Goal: Task Accomplishment & Management: Manage account settings

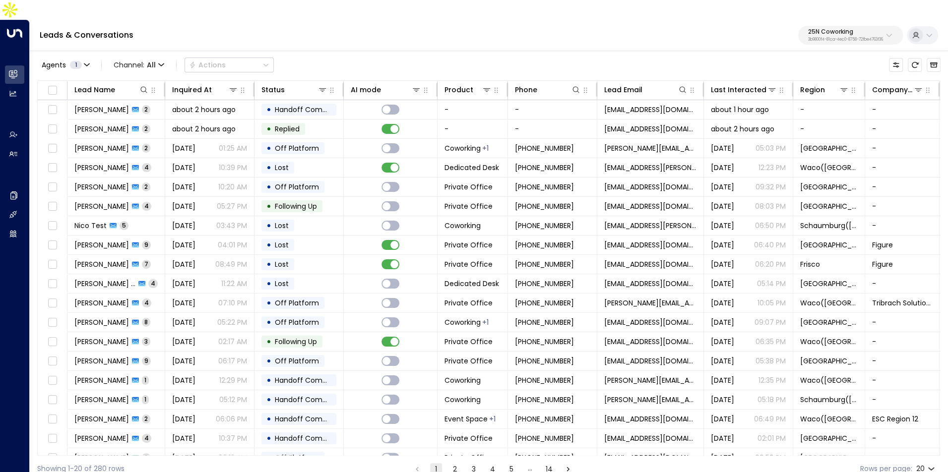
click at [808, 38] on p "3b9800f4-81ca-4ec0-8758-72fbe4763f36" at bounding box center [845, 40] width 75 height 4
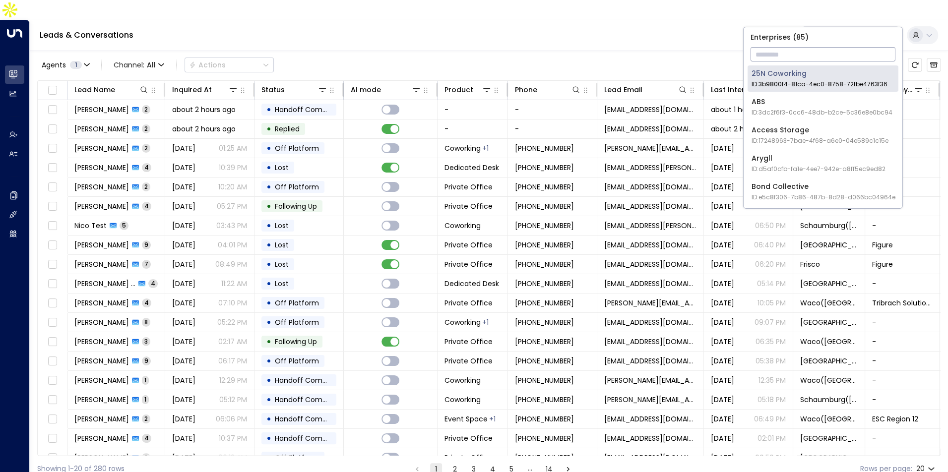
click at [799, 54] on input "text" at bounding box center [823, 54] width 145 height 18
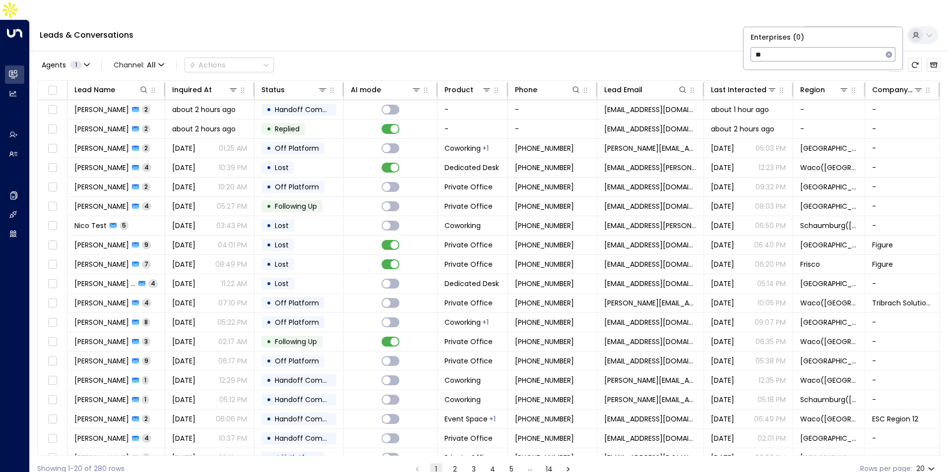
type input "*"
type input "*********"
click at [788, 74] on div "Storage Star ID: bc340fee-f559-48fc-84eb-70f3f6817ad8" at bounding box center [818, 78] width 133 height 20
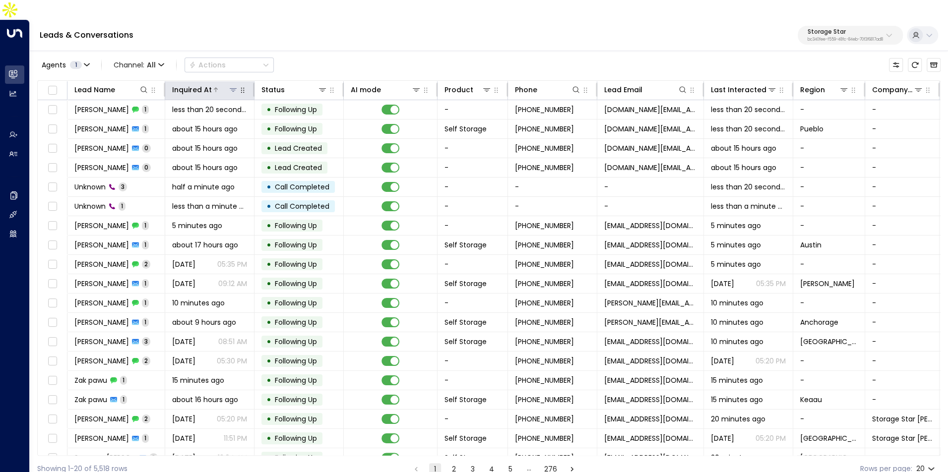
click at [177, 84] on div "Inquired At" at bounding box center [192, 90] width 40 height 12
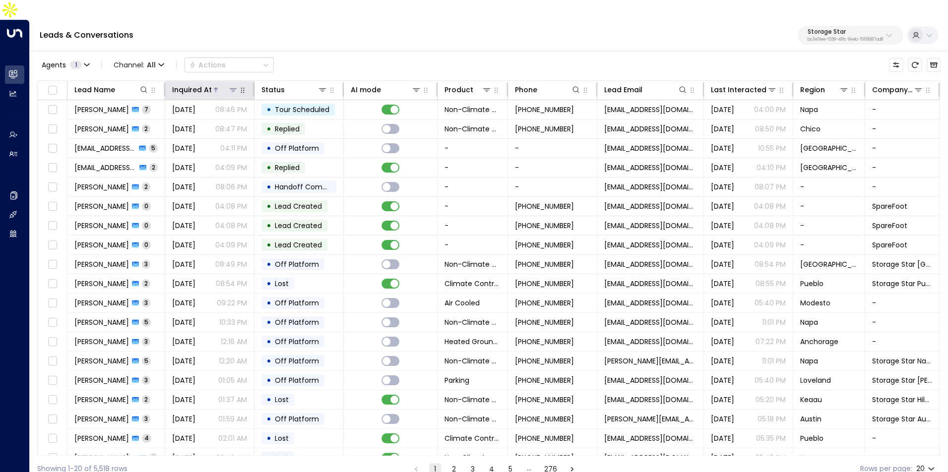
click at [177, 84] on div "Inquired At" at bounding box center [192, 90] width 40 height 12
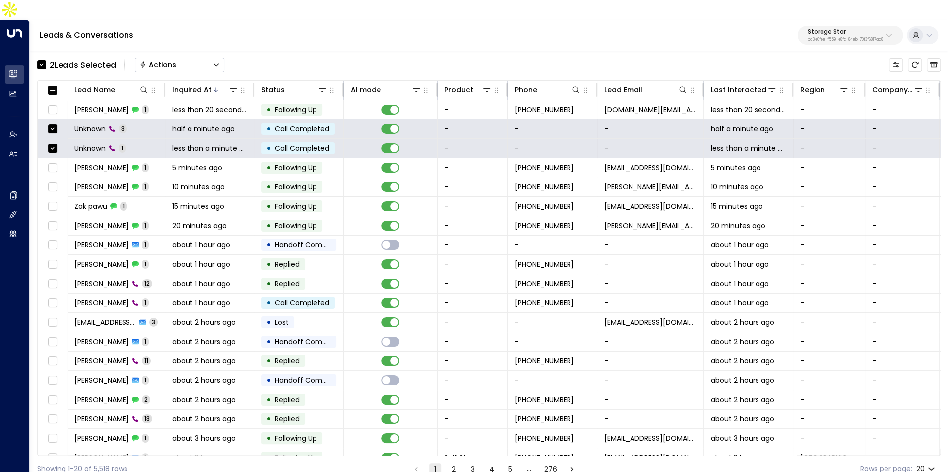
click at [171, 61] on div "Actions" at bounding box center [157, 65] width 37 height 9
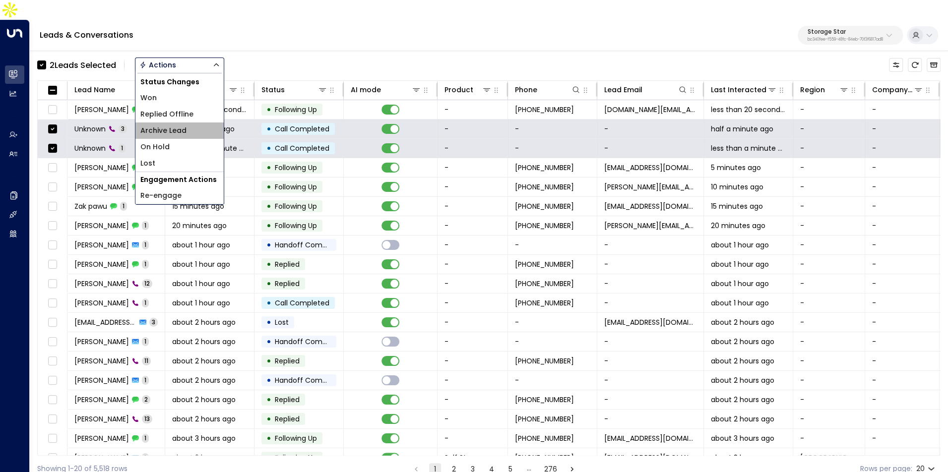
click at [173, 126] on span "Archive Lead" at bounding box center [163, 131] width 46 height 10
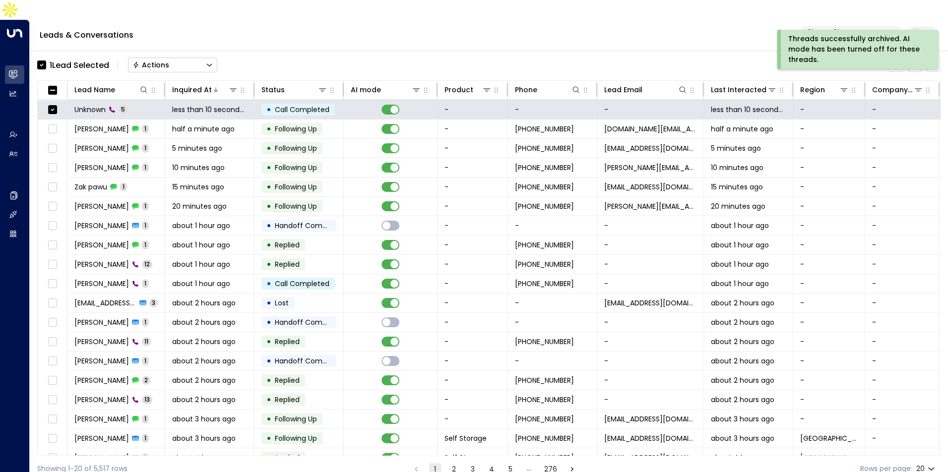
click at [196, 58] on button "Actions" at bounding box center [172, 65] width 89 height 15
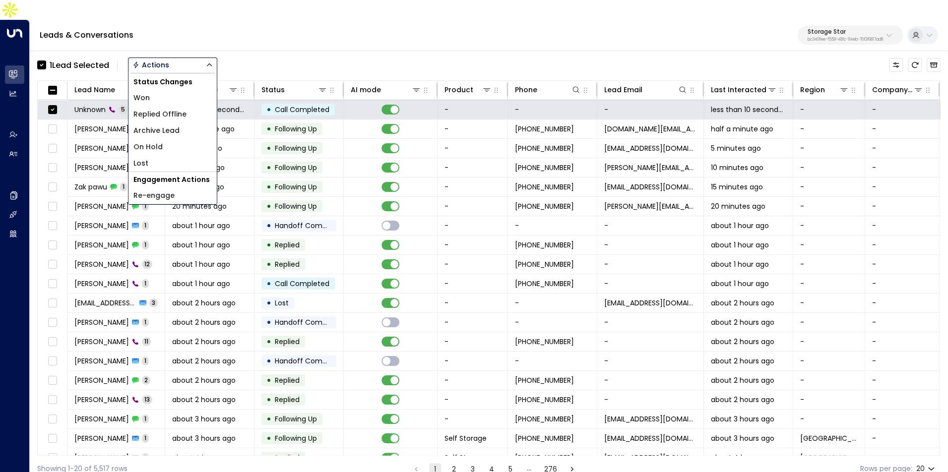
click at [188, 123] on li "Archive Lead" at bounding box center [173, 131] width 88 height 16
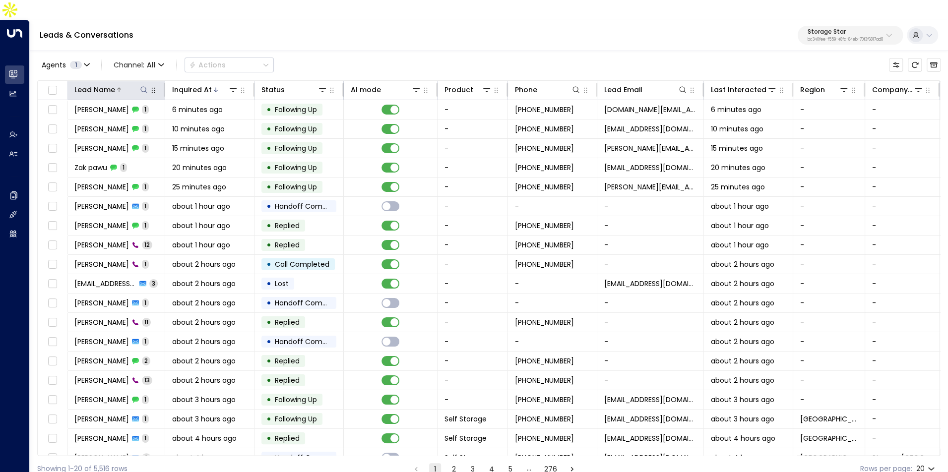
click at [117, 87] on icon at bounding box center [119, 89] width 4 height 4
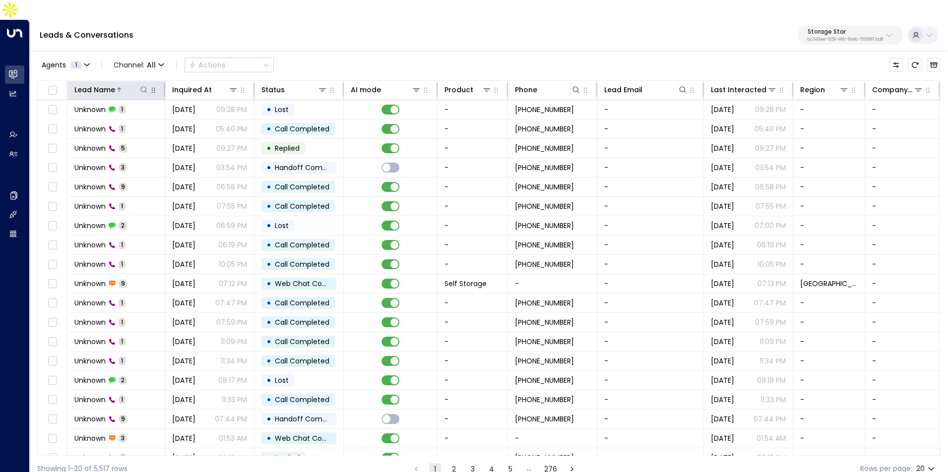
click at [117, 87] on icon at bounding box center [119, 89] width 4 height 4
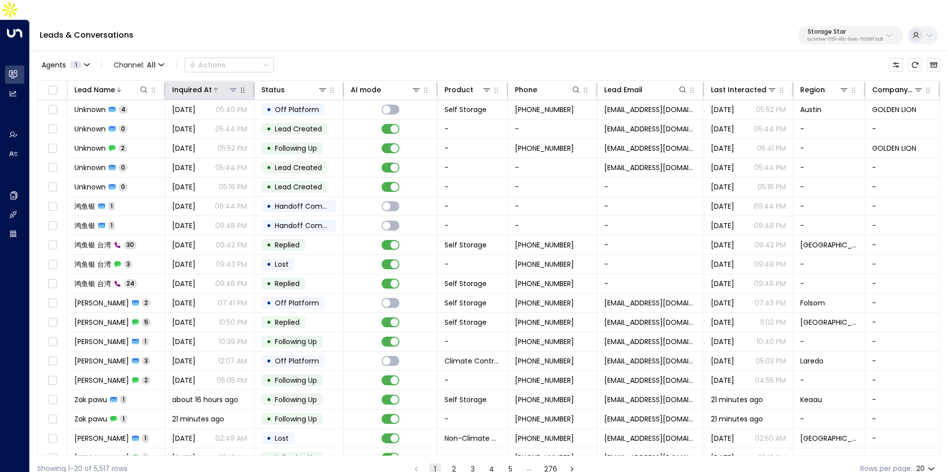
click at [206, 84] on div "Inquired At" at bounding box center [192, 90] width 40 height 12
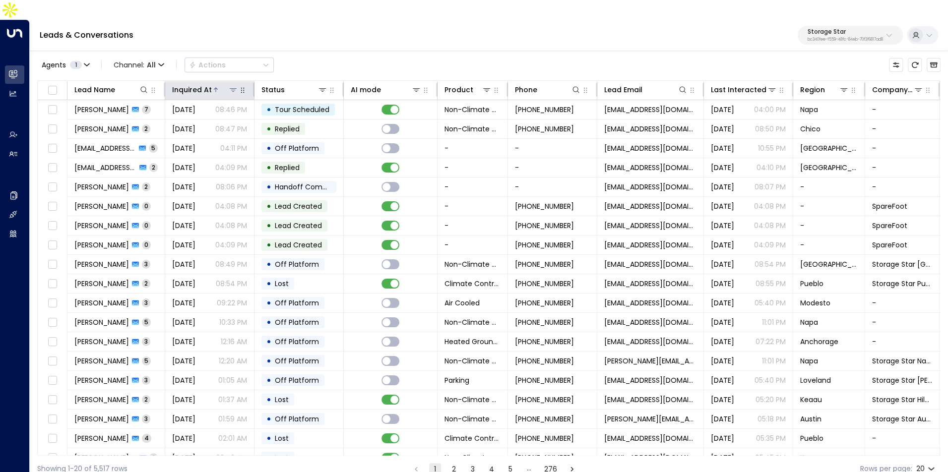
click at [206, 84] on div "Inquired At" at bounding box center [192, 90] width 40 height 12
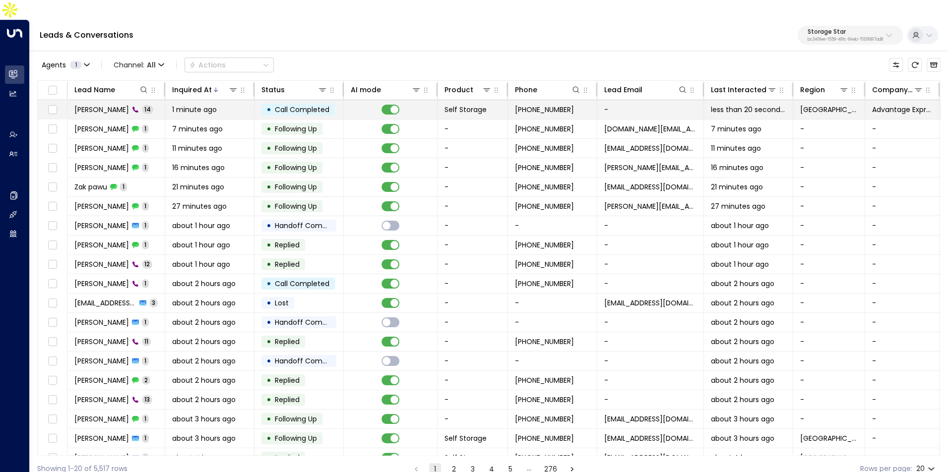
click at [149, 100] on td "John Johnson 14" at bounding box center [116, 109] width 98 height 19
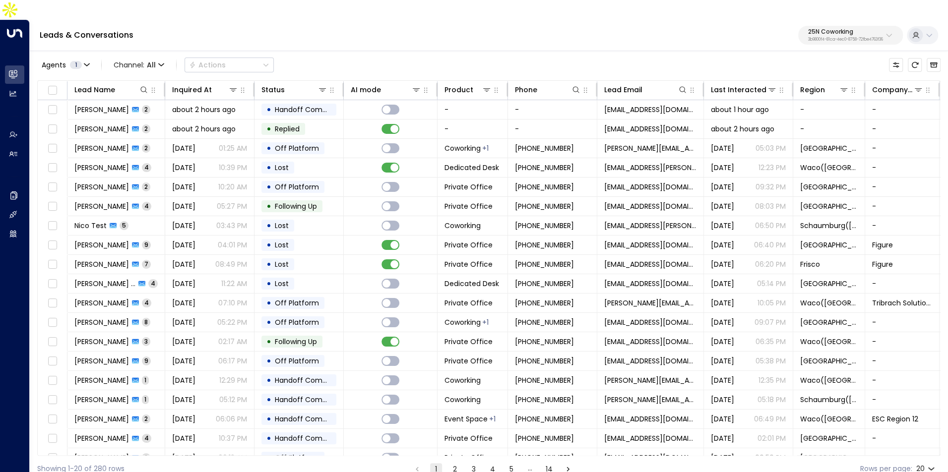
click at [846, 38] on p "3b9800f4-81ca-4ec0-8758-72fbe4763f36" at bounding box center [845, 40] width 75 height 4
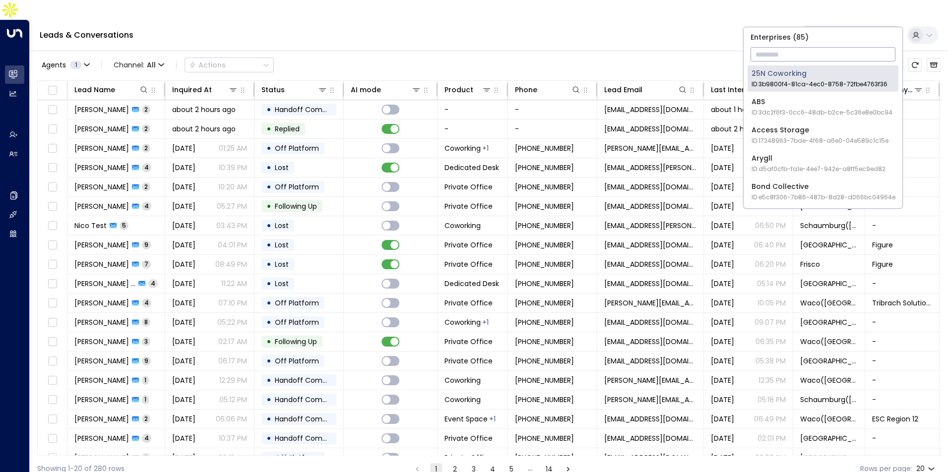
click at [799, 57] on input "text" at bounding box center [823, 54] width 145 height 18
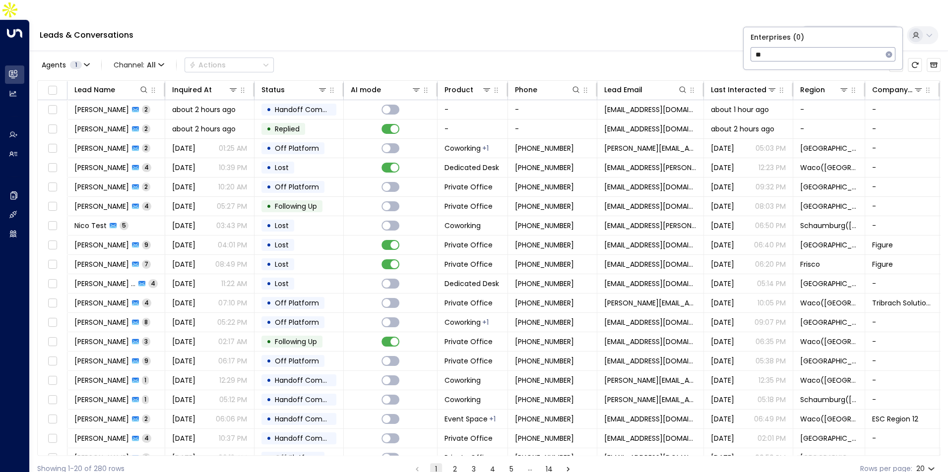
type input "*"
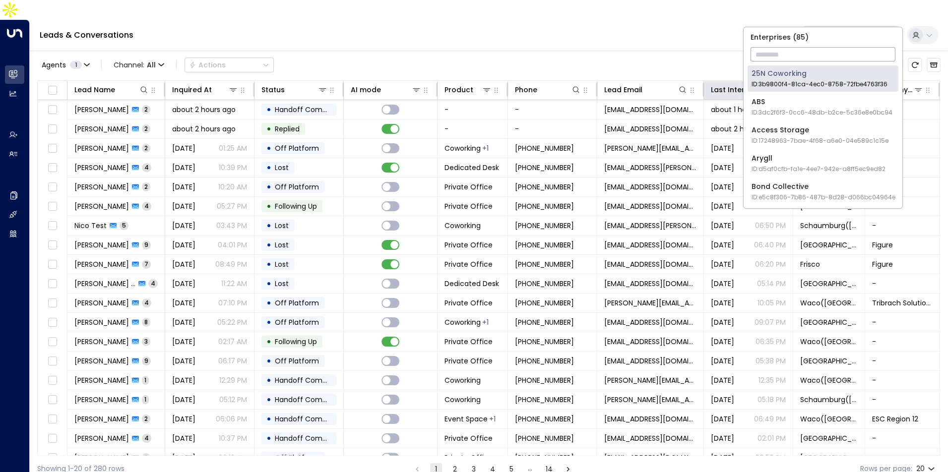
type input "*"
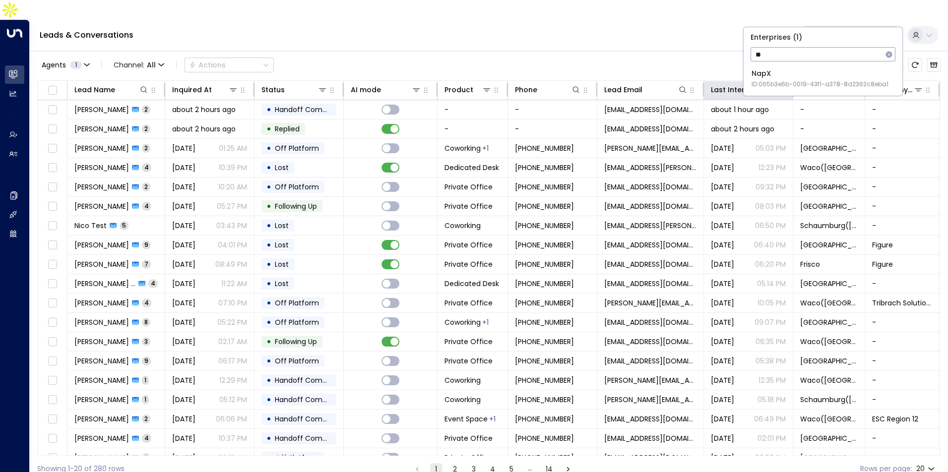
type input "*"
type input "***"
click at [763, 81] on span "ID: 638ec7b5-66cb-467c-be2f-f19c05816232" at bounding box center [819, 84] width 135 height 9
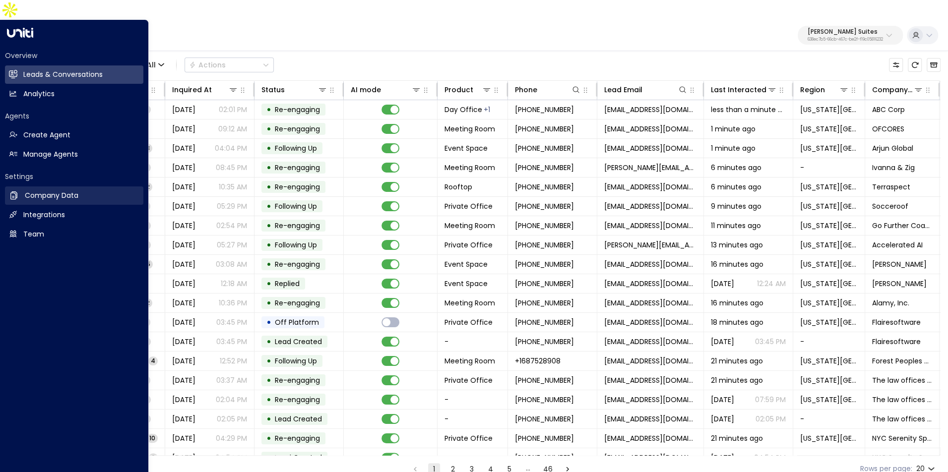
click at [66, 187] on link "Company Data Company Data" at bounding box center [74, 196] width 138 height 18
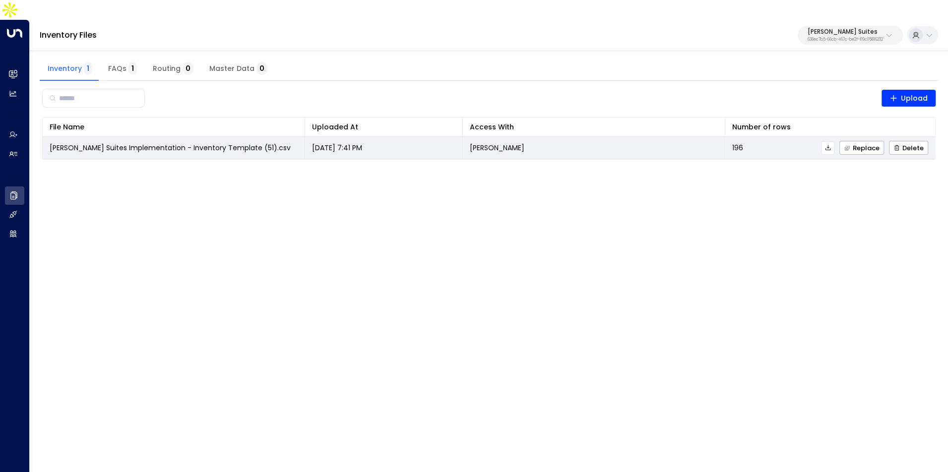
click at [831, 144] on icon at bounding box center [828, 147] width 7 height 7
